Goal: Communication & Community: Answer question/provide support

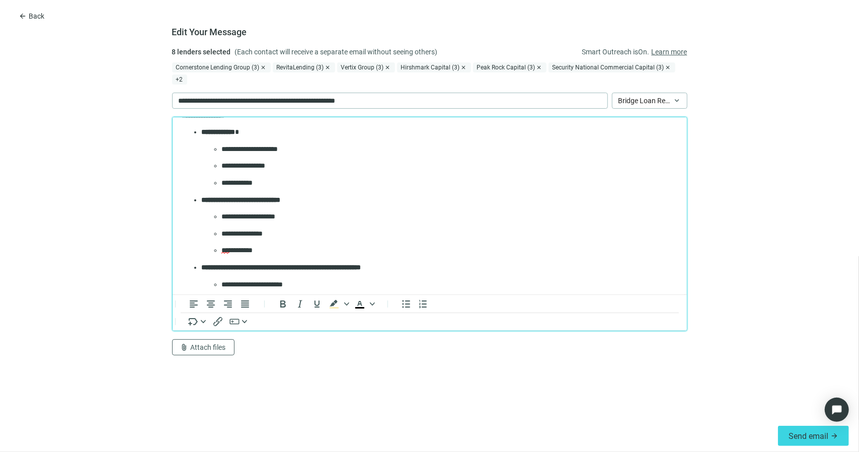
scroll to position [403, 0]
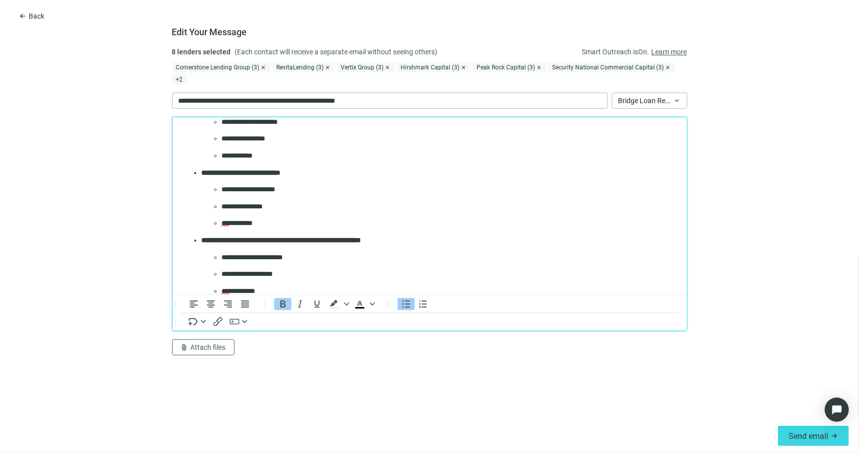
click at [242, 242] on strong "**********" at bounding box center [281, 239] width 160 height 7
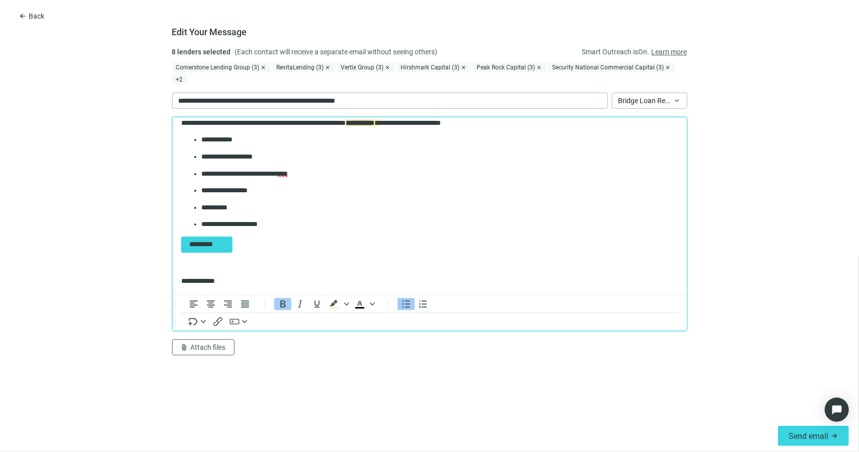
scroll to position [654, 0]
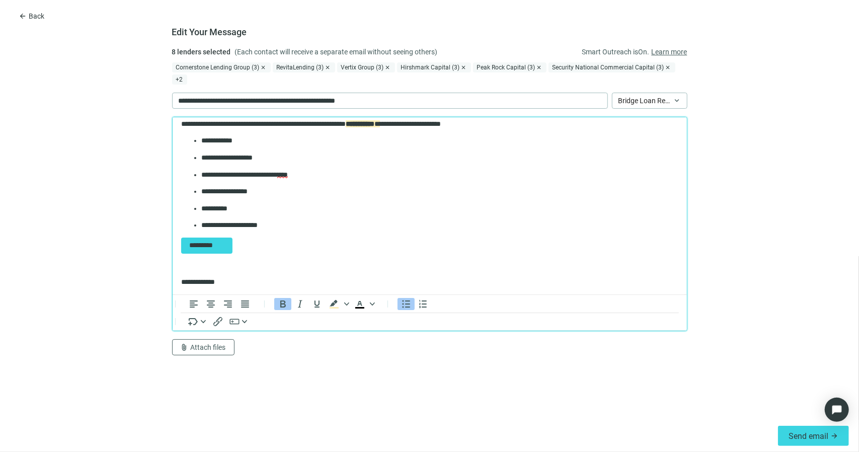
click at [287, 226] on p "**********" at bounding box center [436, 225] width 470 height 10
click at [312, 234] on ul "**********" at bounding box center [429, 190] width 497 height 111
click at [342, 218] on ul "**********" at bounding box center [429, 190] width 497 height 111
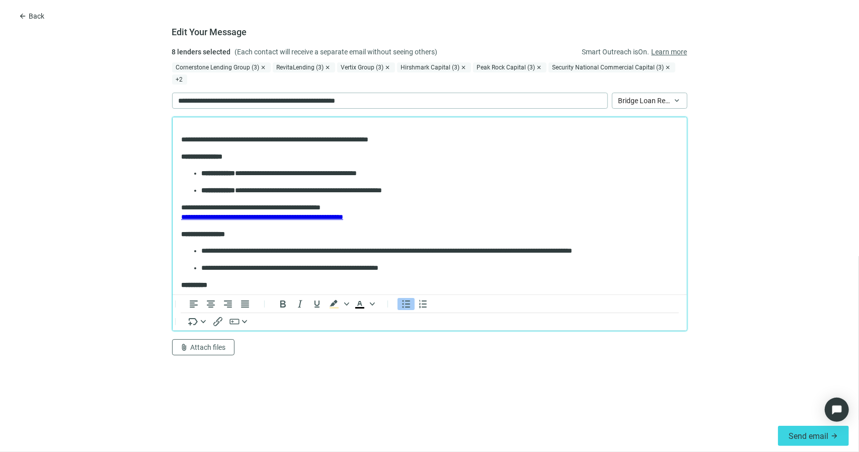
scroll to position [101, 0]
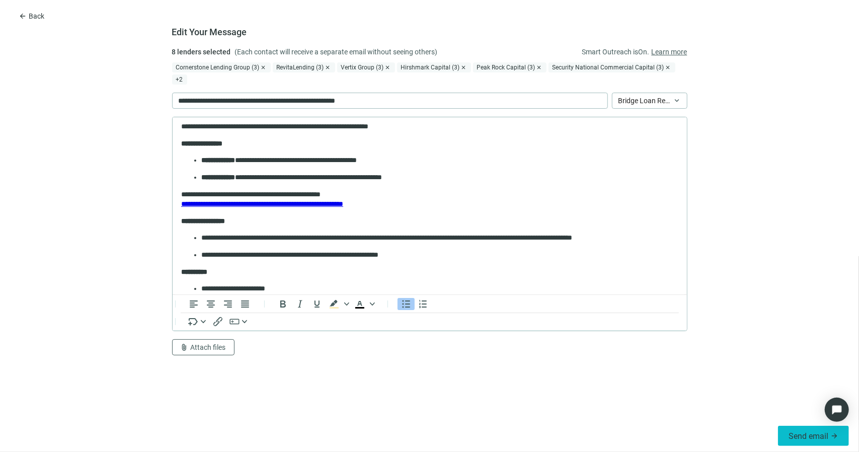
click at [803, 435] on span "Send email" at bounding box center [809, 436] width 40 height 10
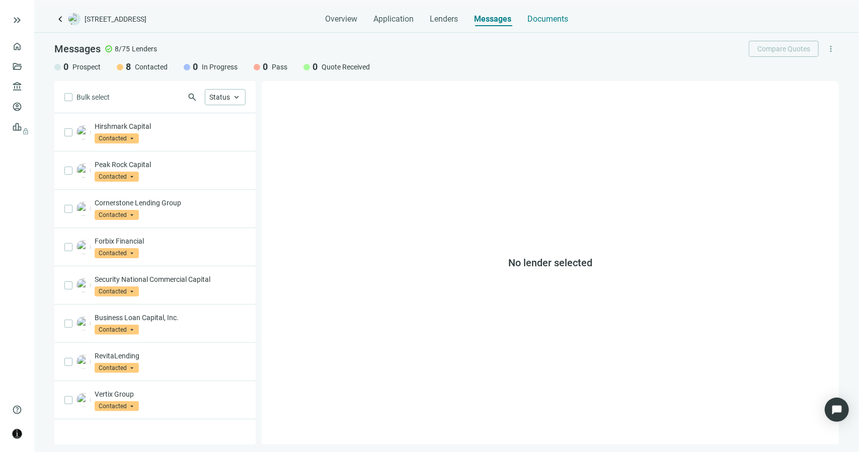
click at [552, 23] on span "Documents" at bounding box center [548, 19] width 41 height 10
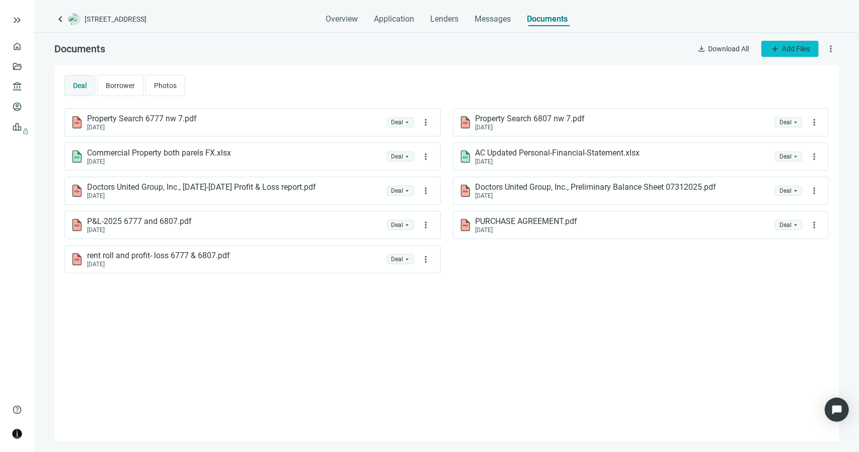
click at [780, 47] on button "add Add Files" at bounding box center [790, 49] width 57 height 16
click at [786, 72] on span "Upload new" at bounding box center [789, 72] width 37 height 8
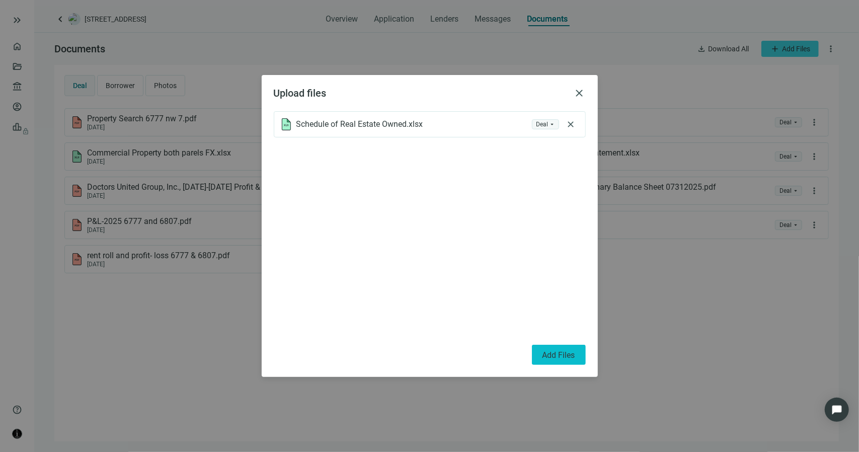
click at [558, 349] on button "Add Files" at bounding box center [559, 355] width 54 height 20
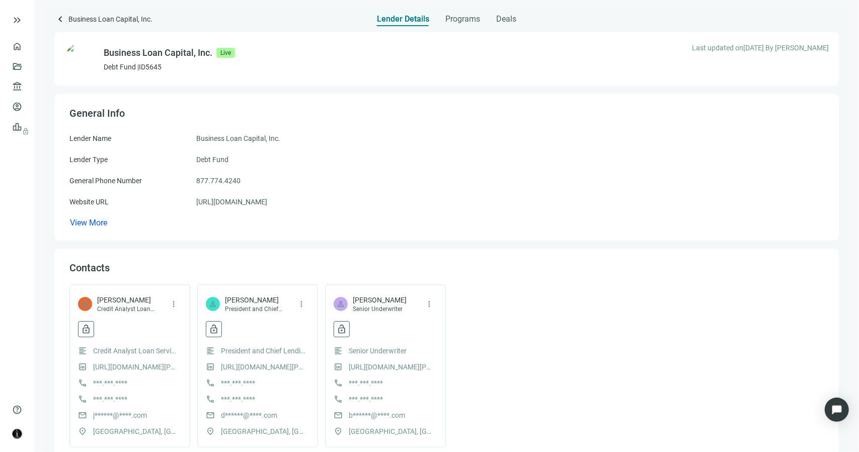
scroll to position [11, 0]
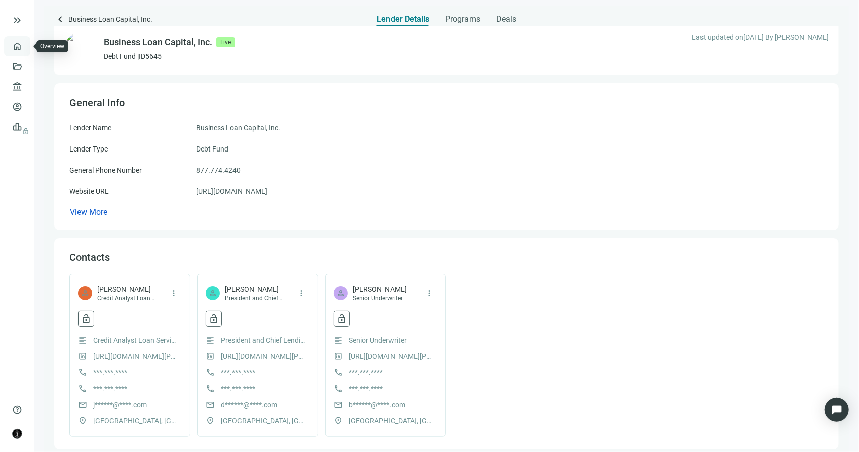
click at [25, 42] on link "Overview" at bounding box center [40, 46] width 30 height 8
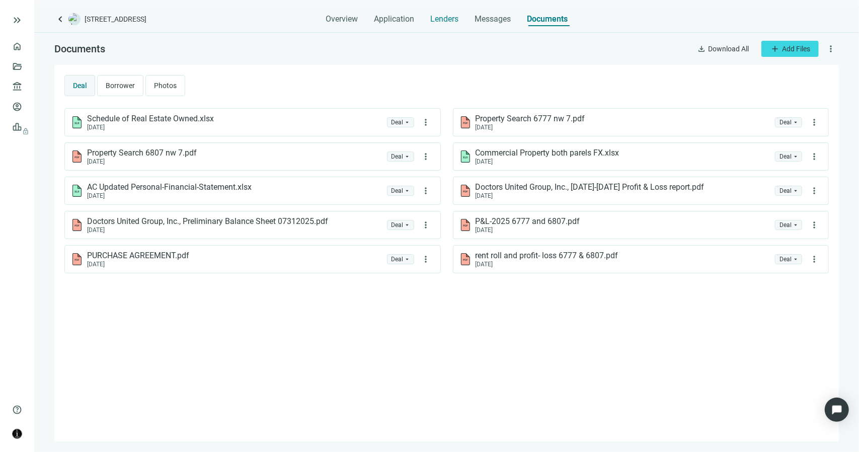
click at [442, 20] on span "Lenders" at bounding box center [444, 19] width 28 height 10
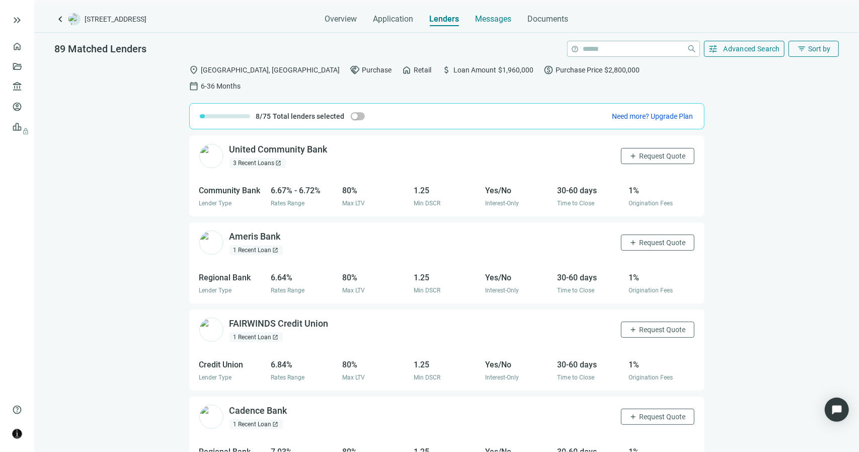
click at [485, 20] on span "Messages" at bounding box center [494, 19] width 36 height 10
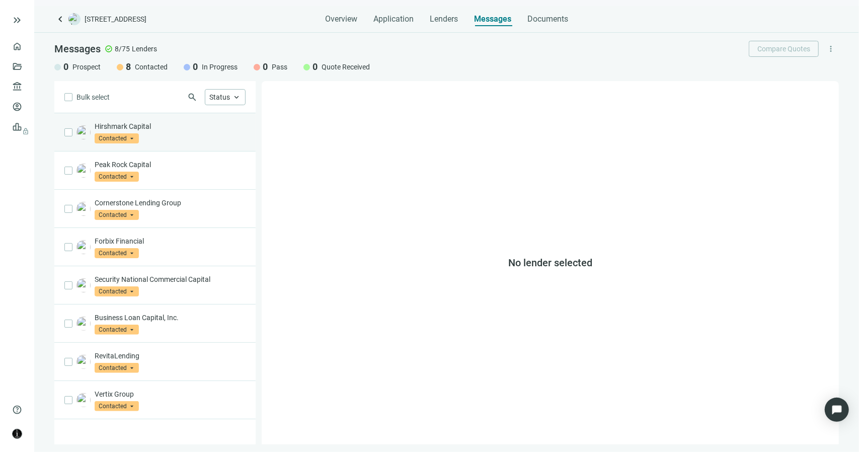
click at [149, 124] on p "Hirshmark Capital" at bounding box center [170, 126] width 151 height 10
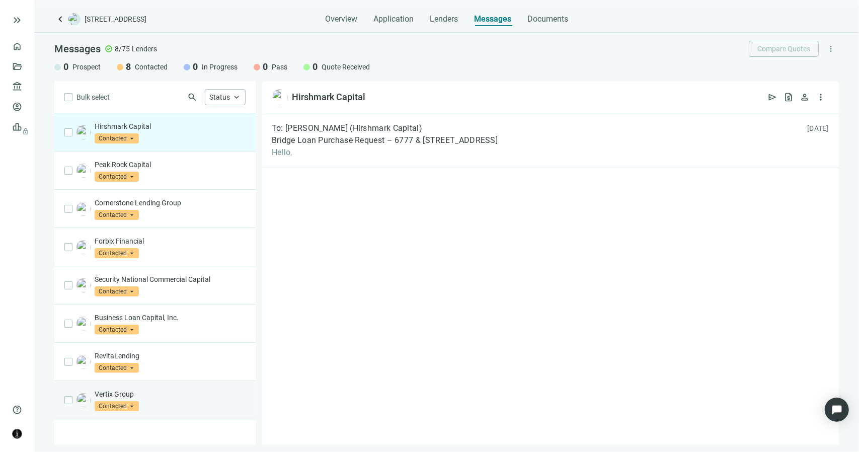
click at [132, 392] on p "Vertix Group" at bounding box center [170, 394] width 151 height 10
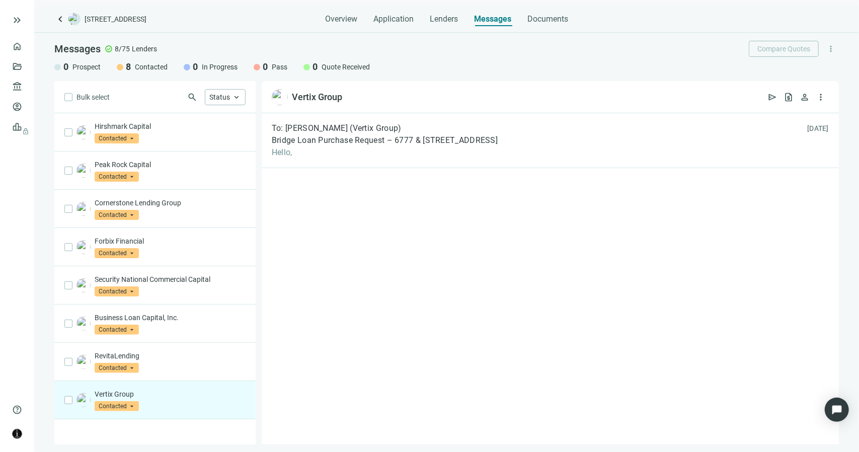
click at [126, 391] on p "Vertix Group" at bounding box center [170, 394] width 151 height 10
click at [352, 95] on span "open_in_new" at bounding box center [352, 97] width 10 height 10
click at [357, 142] on span "Bridge Loan Purchase Request – 6777 & 6807 NW 7 Ave, Miami, FL" at bounding box center [385, 140] width 226 height 10
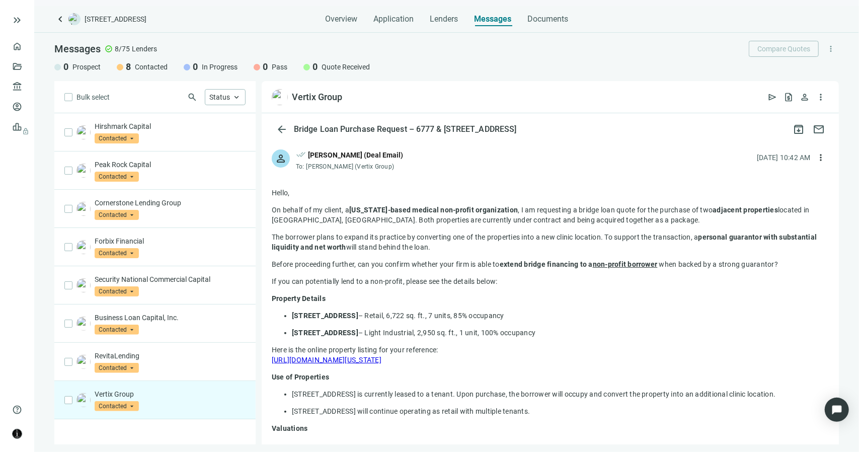
drag, startPoint x: 540, startPoint y: 129, endPoint x: 292, endPoint y: 128, distance: 248.2
click at [292, 128] on div "Bridge Loan Purchase Request – 6777 & 6807 NW 7 Ave, Miami, FL" at bounding box center [405, 129] width 227 height 10
copy div "Bridge Loan Purchase Request – 6777 & 6807 NW 7 Ave, Miami, FL"
click at [212, 358] on p "RevitaLending" at bounding box center [170, 356] width 151 height 10
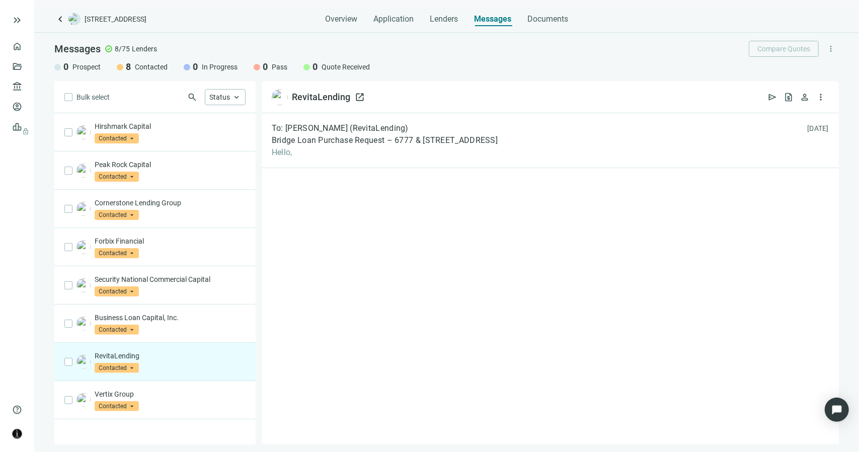
click at [357, 97] on span "open_in_new" at bounding box center [360, 97] width 10 height 10
click at [217, 307] on div "Business Loan Capital, Inc. Contacted arrow_drop_down" at bounding box center [154, 324] width 201 height 38
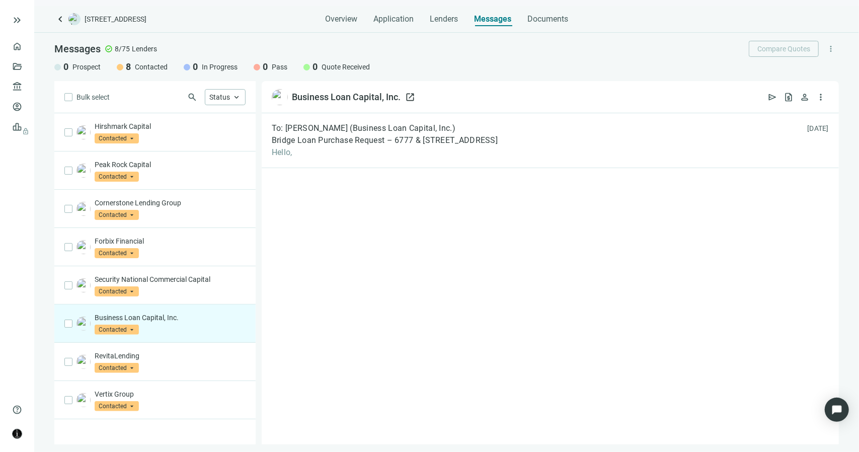
click at [411, 97] on span "open_in_new" at bounding box center [410, 97] width 10 height 10
click at [438, 22] on span "Lenders" at bounding box center [444, 19] width 28 height 10
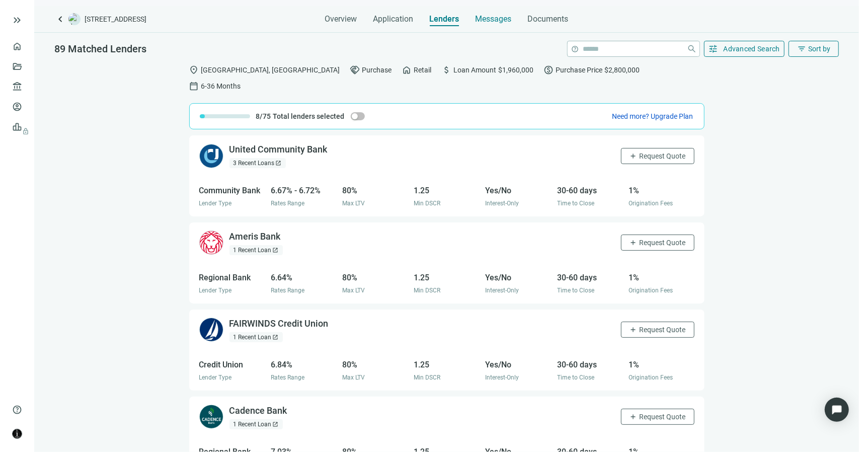
click at [496, 19] on span "Messages" at bounding box center [494, 19] width 36 height 10
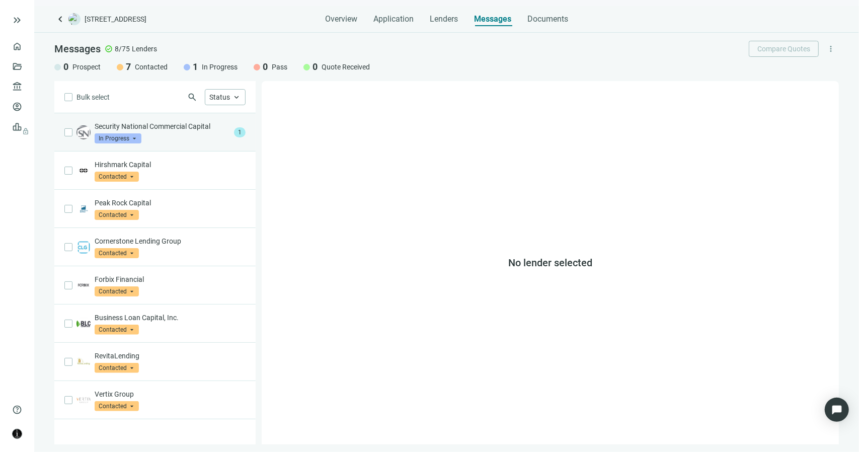
click at [194, 124] on p "Security National Commercial Capital" at bounding box center [162, 126] width 135 height 10
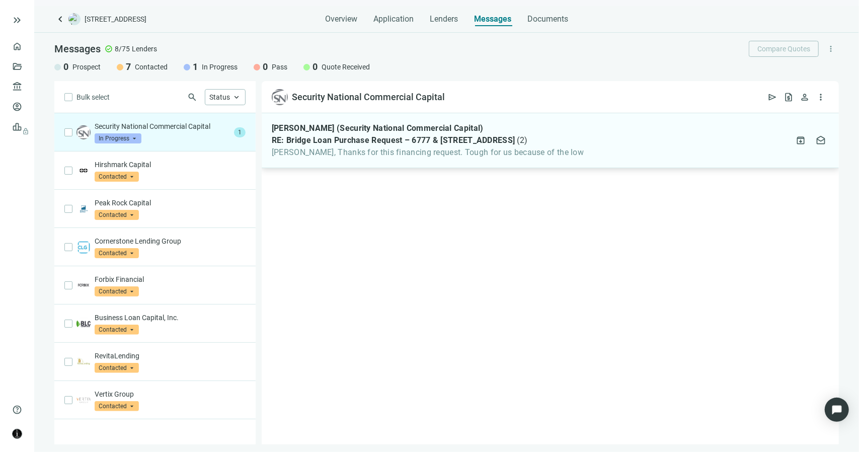
click at [350, 160] on div "Henry Kesler (Security National Commercial Capital) RE: Bridge Loan Purchase Re…" at bounding box center [550, 140] width 577 height 55
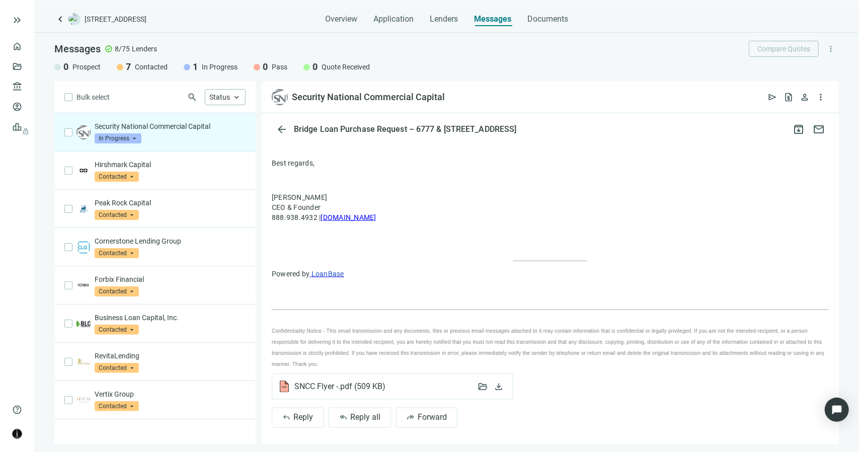
scroll to position [1025, 0]
click at [386, 384] on div "SNCC Flyer -.pdf ( 509 KB )" at bounding box center [374, 383] width 192 height 12
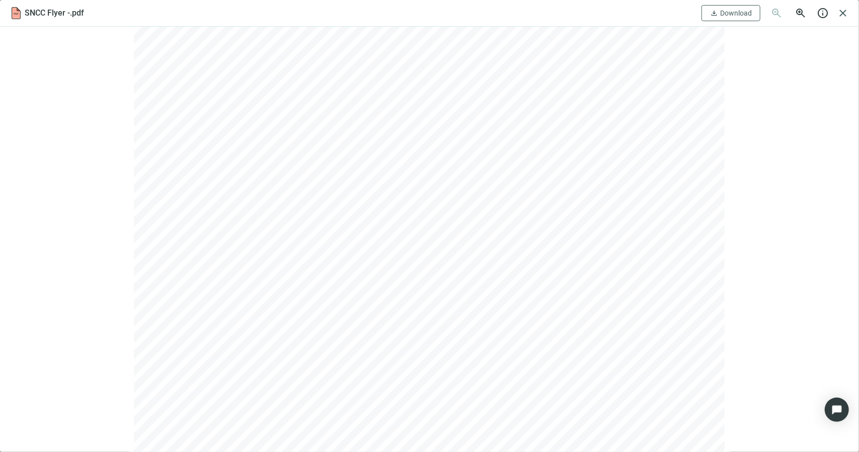
scroll to position [151, 0]
click at [742, 16] on span "Download" at bounding box center [736, 13] width 32 height 8
click at [843, 16] on span "close" at bounding box center [843, 13] width 12 height 12
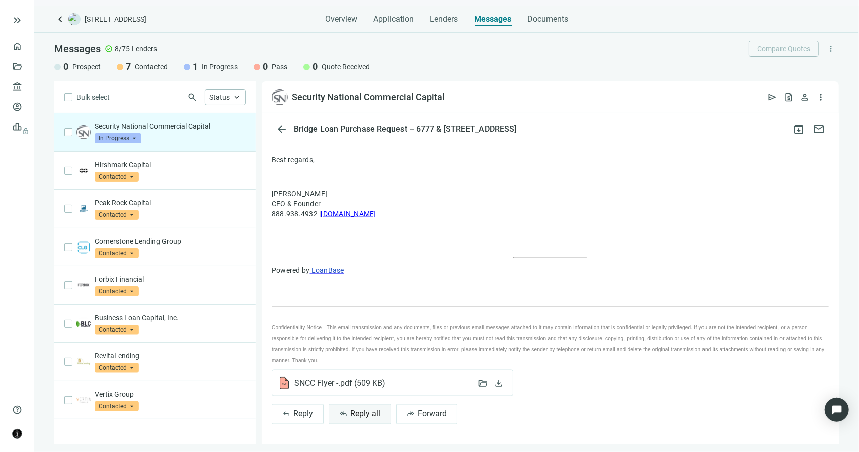
click at [360, 408] on button "reply_all Reply all" at bounding box center [360, 414] width 62 height 20
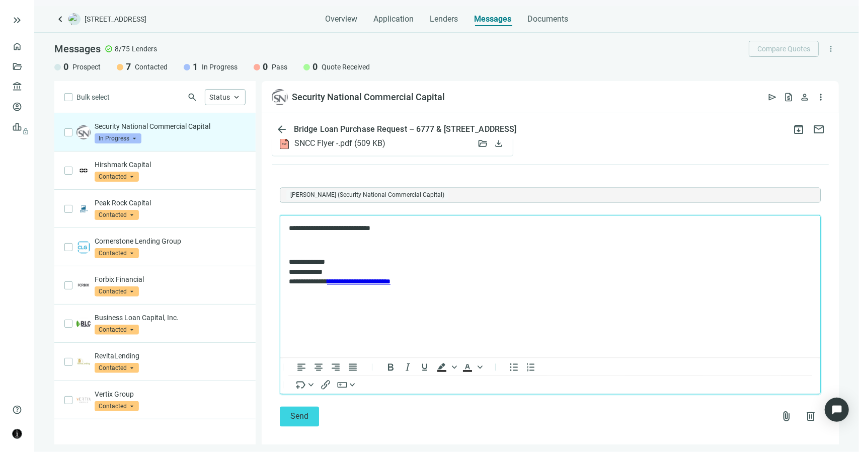
scroll to position [1276, 0]
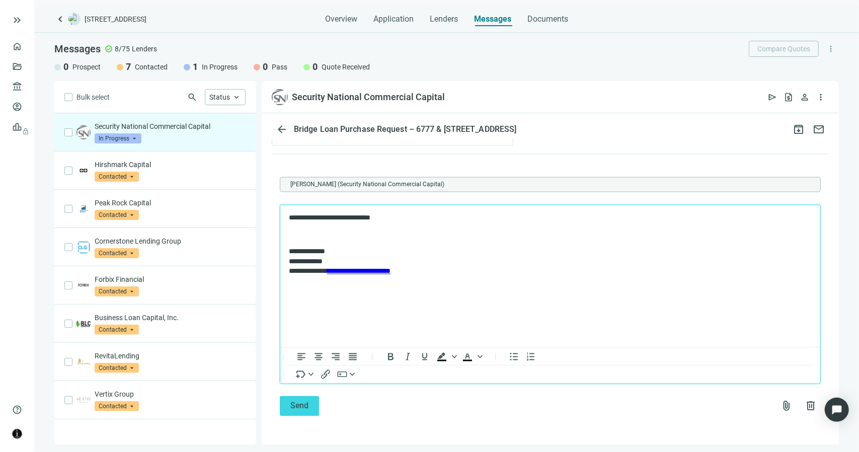
click at [333, 219] on p "**********" at bounding box center [544, 218] width 513 height 10
click at [448, 217] on p "**********" at bounding box center [544, 218] width 513 height 10
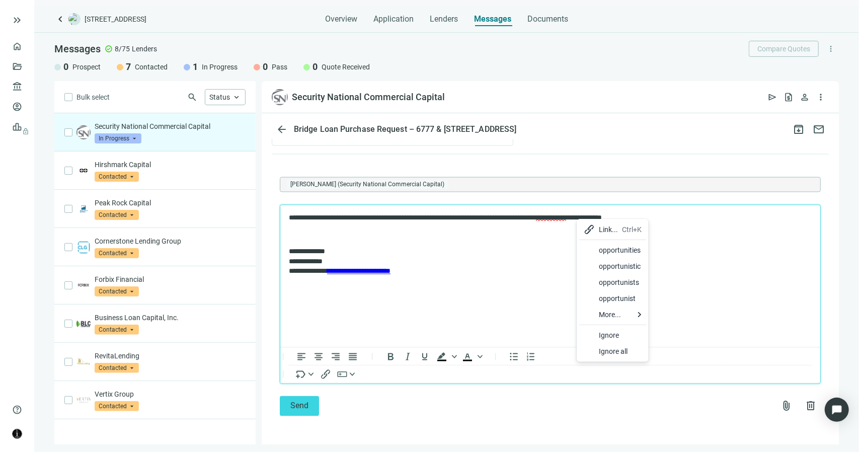
drag, startPoint x: 613, startPoint y: 251, endPoint x: 333, endPoint y: 46, distance: 346.8
click at [613, 251] on div "opportunities" at bounding box center [620, 250] width 43 height 12
click at [668, 218] on p "**********" at bounding box center [544, 218] width 513 height 10
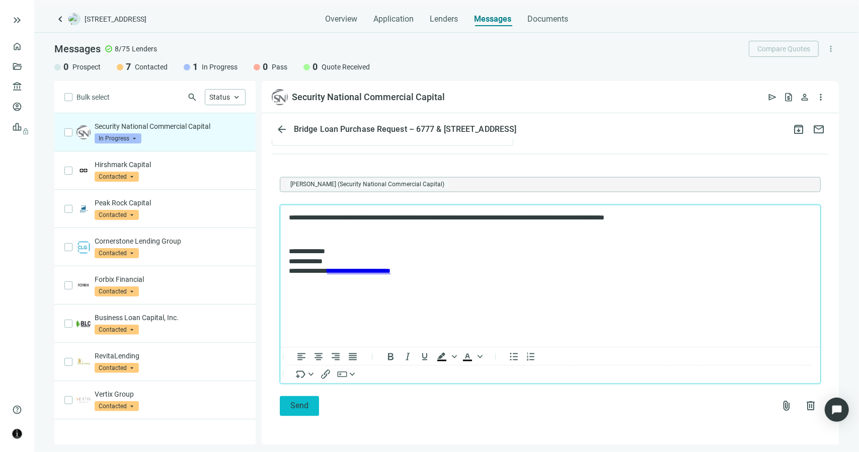
click at [290, 408] on button "Send" at bounding box center [299, 406] width 39 height 20
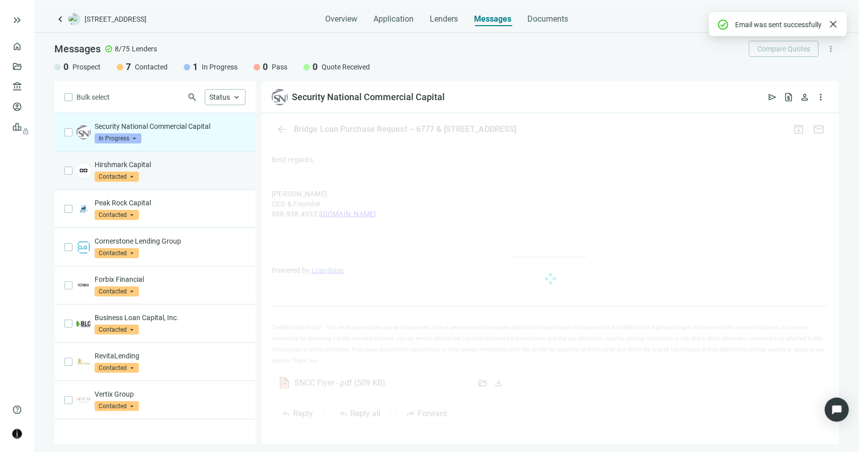
scroll to position [1220, 0]
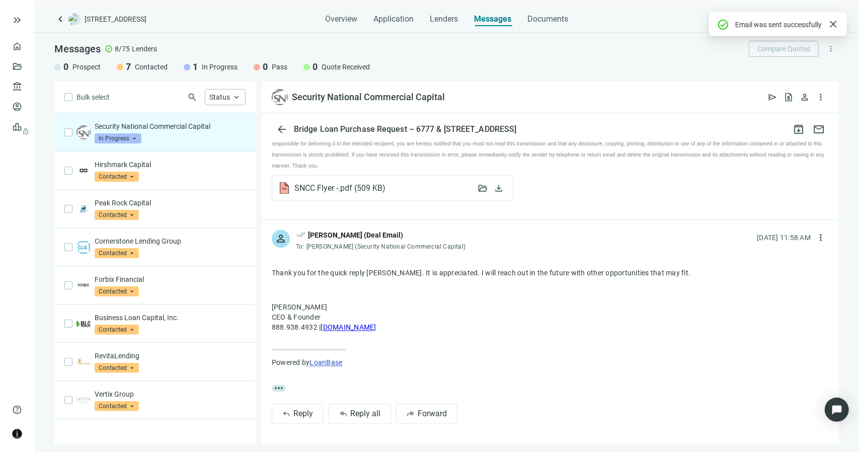
click at [124, 137] on span "In Progress" at bounding box center [118, 138] width 47 height 10
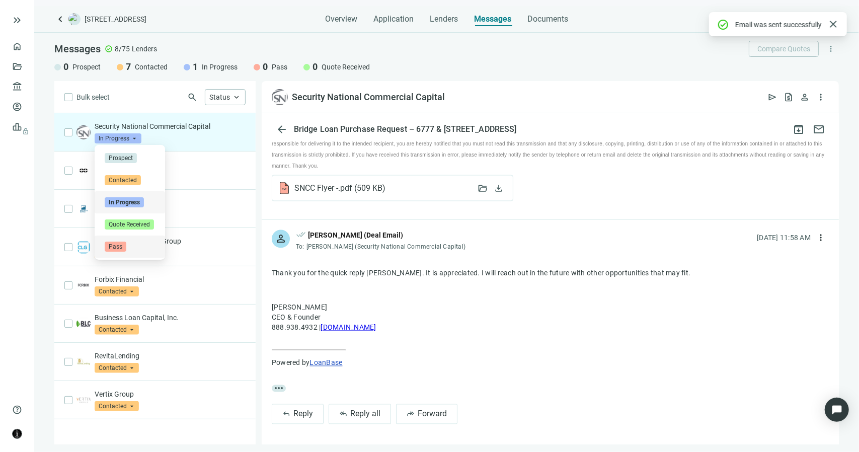
click at [119, 248] on span "Pass" at bounding box center [116, 247] width 22 height 10
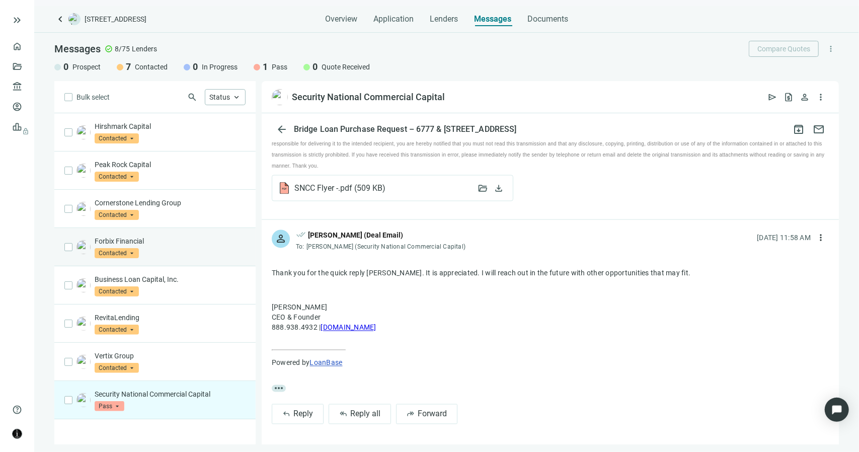
click at [161, 234] on div "Forbix Financial Contacted arrow_drop_down" at bounding box center [154, 247] width 201 height 38
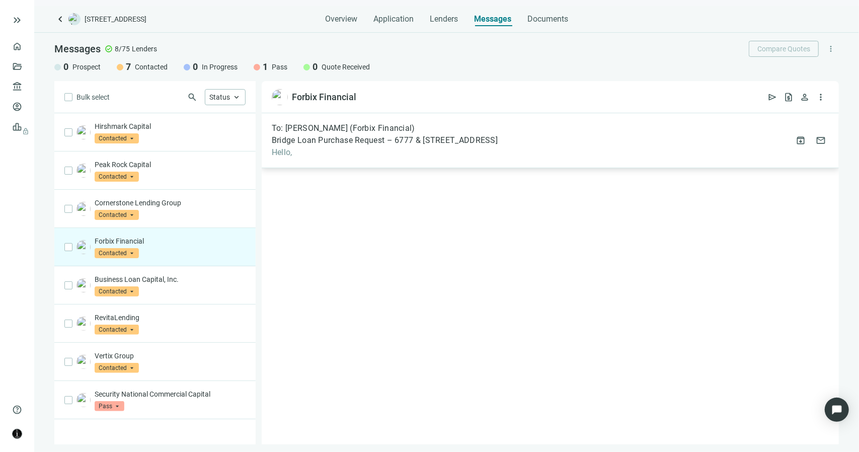
click at [296, 156] on span "Hello," at bounding box center [385, 152] width 226 height 10
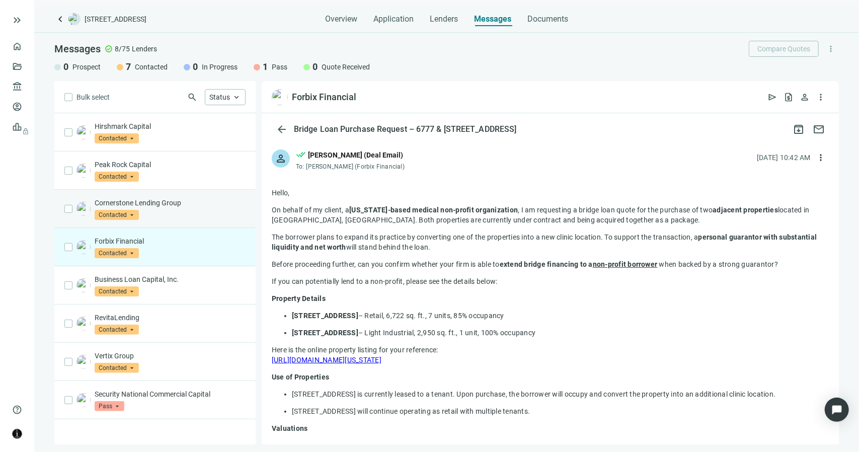
click at [174, 201] on p "Cornerstone Lending Group" at bounding box center [170, 203] width 151 height 10
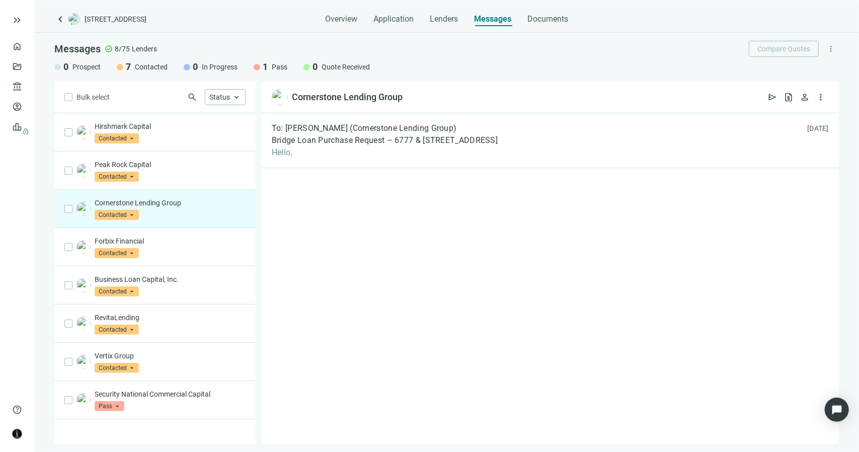
click at [234, 203] on p "Cornerstone Lending Group" at bounding box center [170, 203] width 151 height 10
click at [326, 144] on span "Bridge Loan Purchase Request – 6777 & 6807 NW 7 Ave, Miami, FL" at bounding box center [385, 140] width 226 height 10
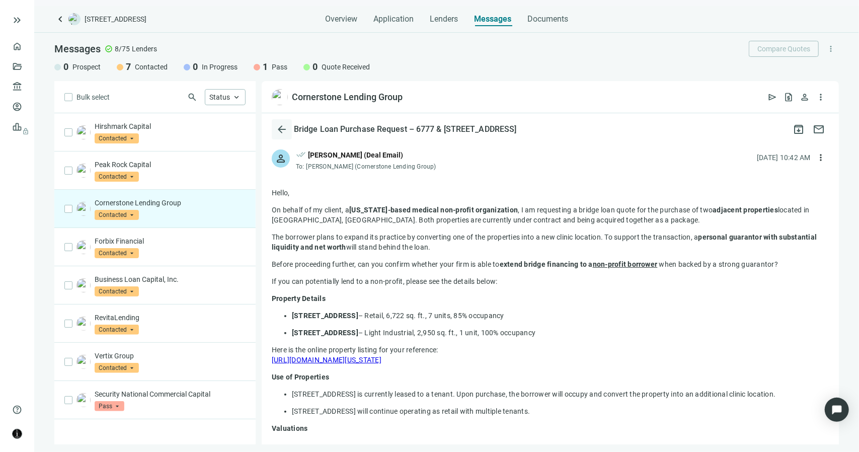
click at [284, 128] on span "arrow_back" at bounding box center [282, 129] width 12 height 12
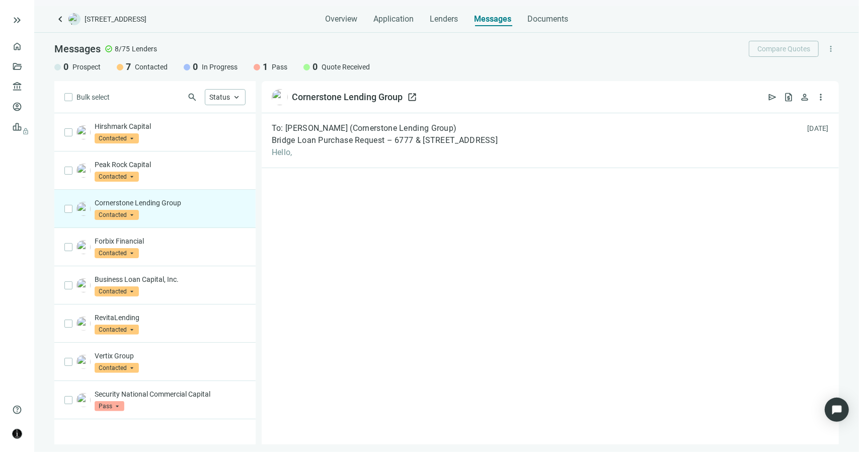
click at [414, 94] on span "open_in_new" at bounding box center [412, 97] width 10 height 10
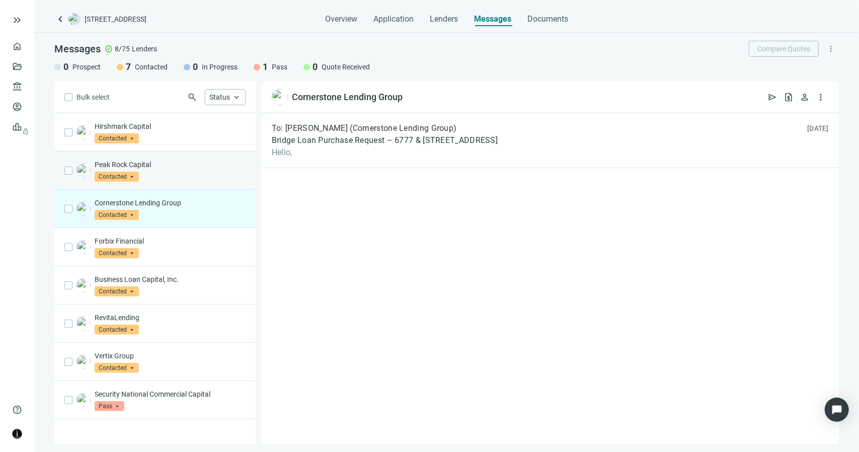
click at [179, 168] on p "Peak Rock Capital" at bounding box center [170, 165] width 151 height 10
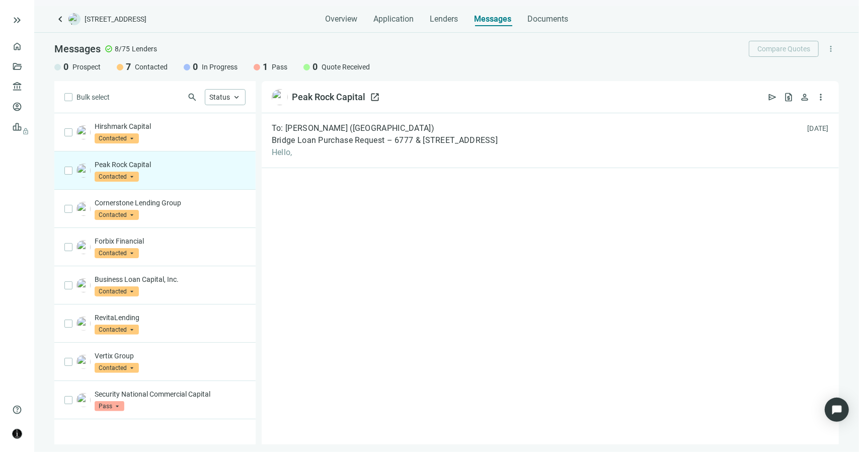
click at [377, 96] on span "open_in_new" at bounding box center [375, 97] width 10 height 10
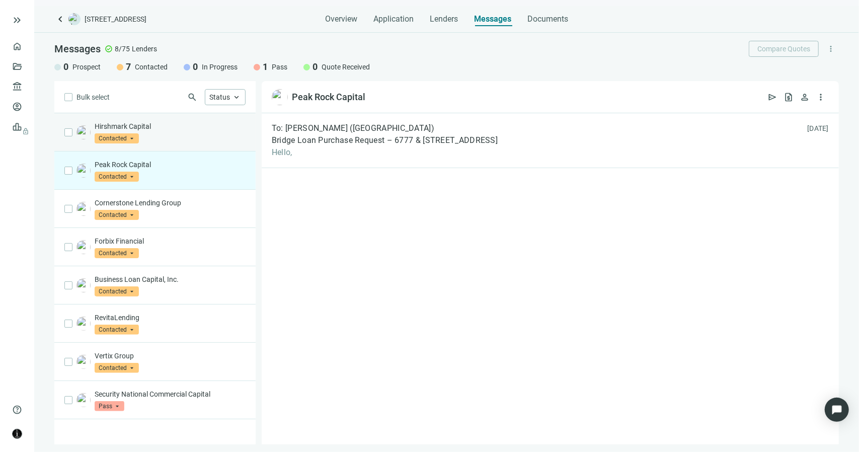
click at [155, 140] on div "Hirshmark Capital Contacted arrow_drop_down" at bounding box center [170, 132] width 151 height 22
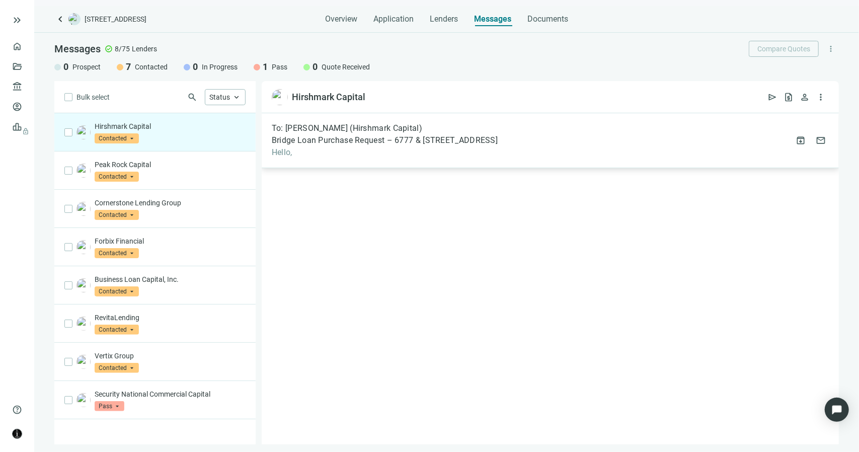
click at [396, 144] on span "Bridge Loan Purchase Request – 6777 & 6807 NW 7 Ave, Miami, FL" at bounding box center [385, 140] width 226 height 10
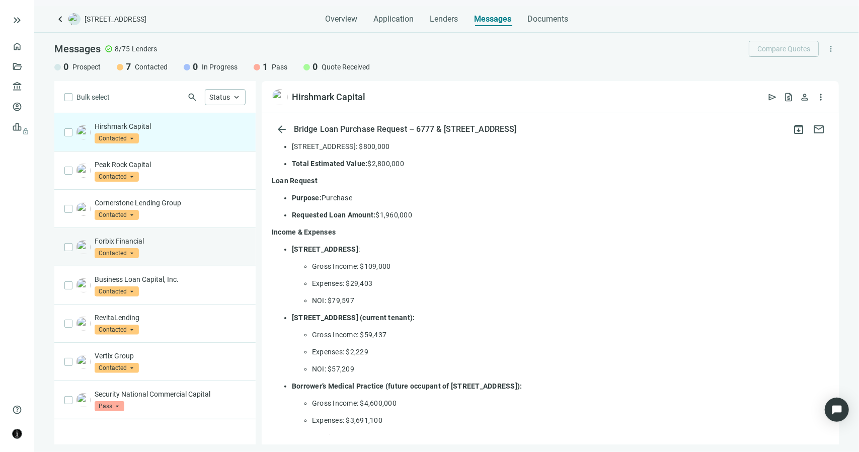
scroll to position [302, 0]
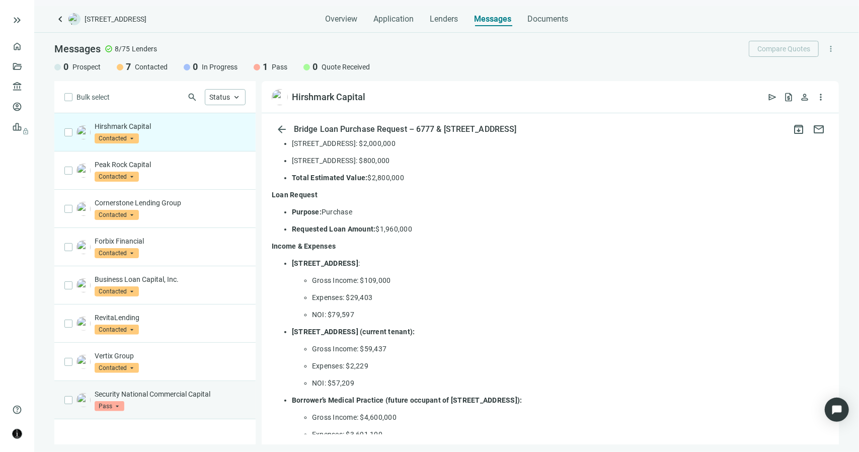
click at [177, 389] on p "Security National Commercial Capital" at bounding box center [170, 394] width 151 height 10
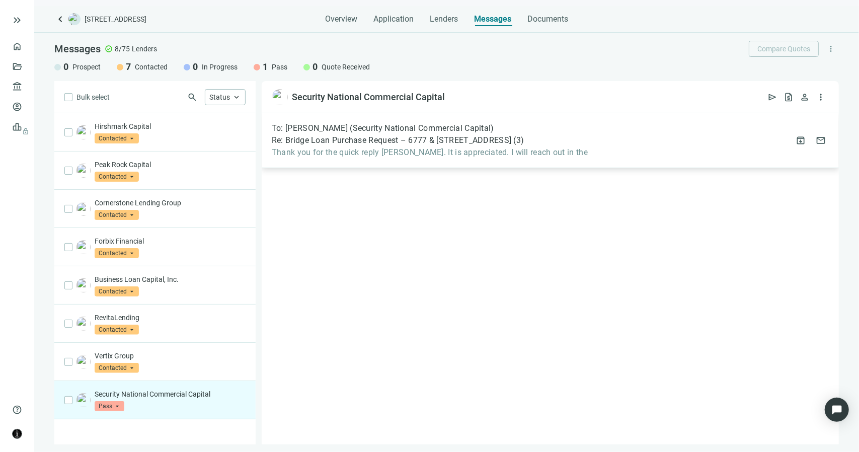
click at [363, 159] on div "To: Henry Kesler (Security National Commercial Capital) Re: Bridge Loan Purchas…" at bounding box center [550, 140] width 577 height 55
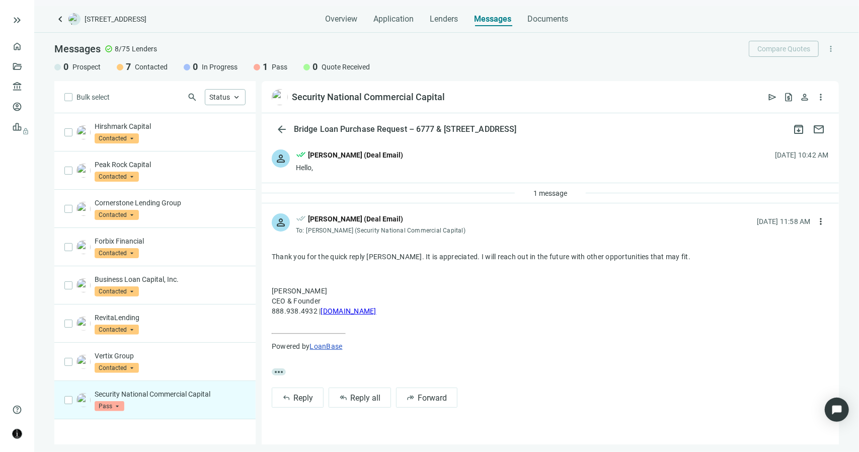
click at [321, 172] on div "Hello," at bounding box center [349, 168] width 107 height 10
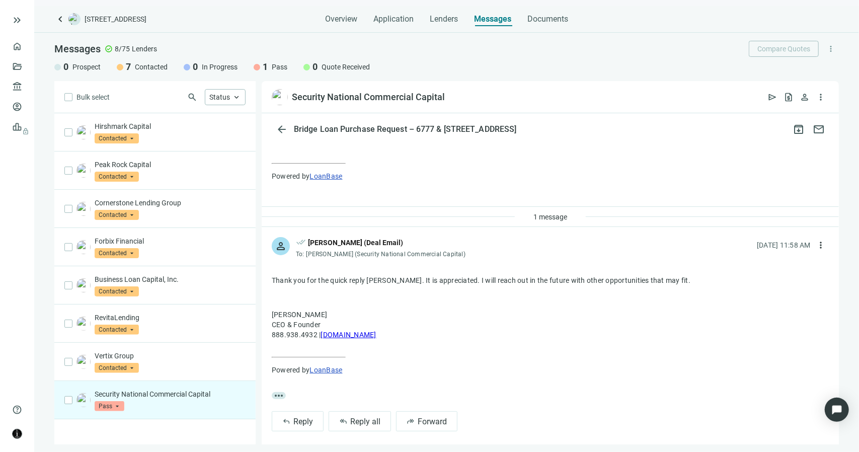
scroll to position [953, 0]
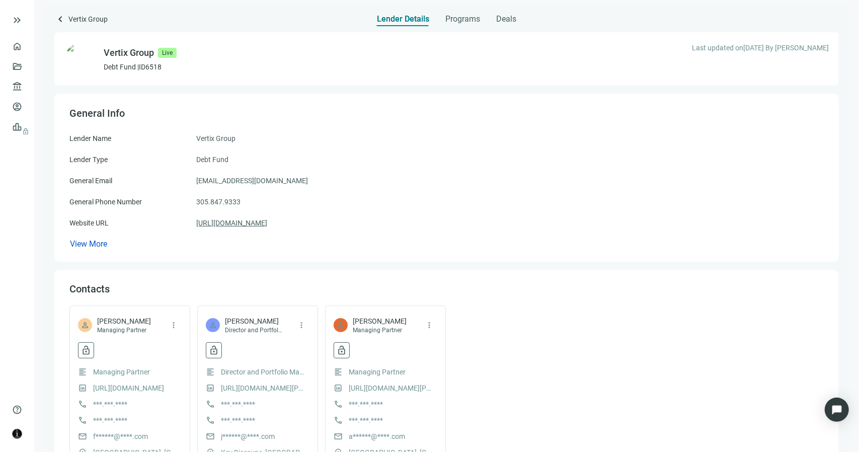
click at [254, 226] on link "[URL][DOMAIN_NAME]" at bounding box center [231, 222] width 71 height 11
click at [254, 223] on link "[URL][DOMAIN_NAME]" at bounding box center [231, 222] width 71 height 11
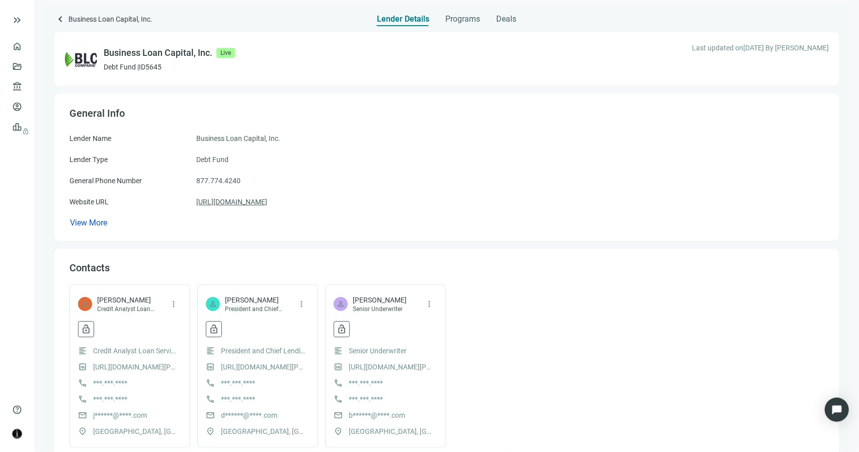
click at [244, 203] on link "[URL][DOMAIN_NAME]" at bounding box center [231, 201] width 71 height 11
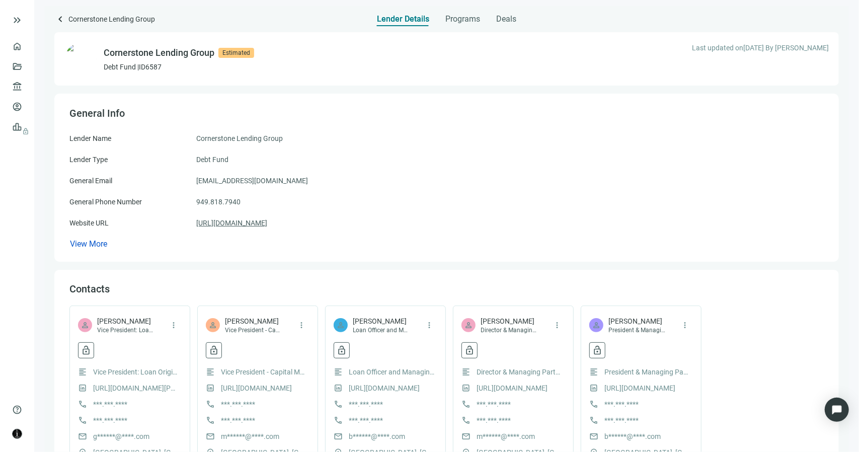
click at [257, 226] on link "https://cornerstone-lg.com/" at bounding box center [231, 222] width 71 height 11
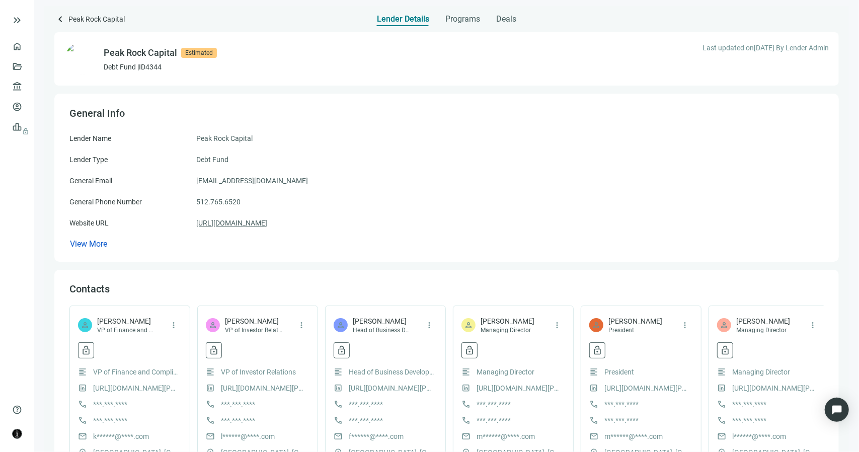
click at [248, 224] on link "[URL][DOMAIN_NAME]" at bounding box center [231, 222] width 71 height 11
